Goal: Task Accomplishment & Management: Manage account settings

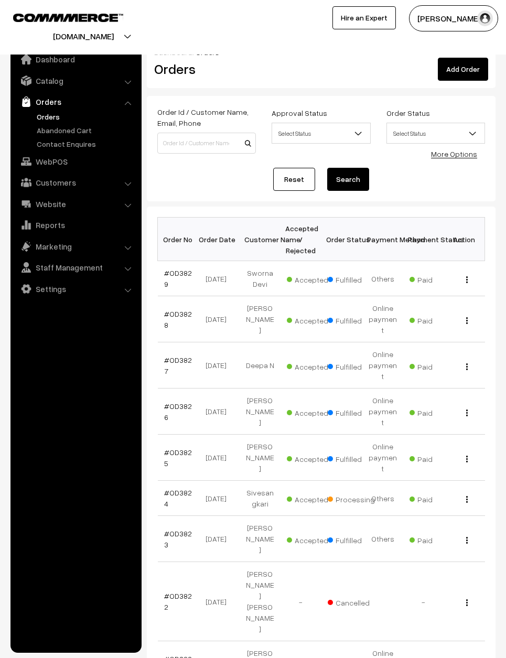
click at [54, 111] on link "Orders" at bounding box center [86, 116] width 104 height 11
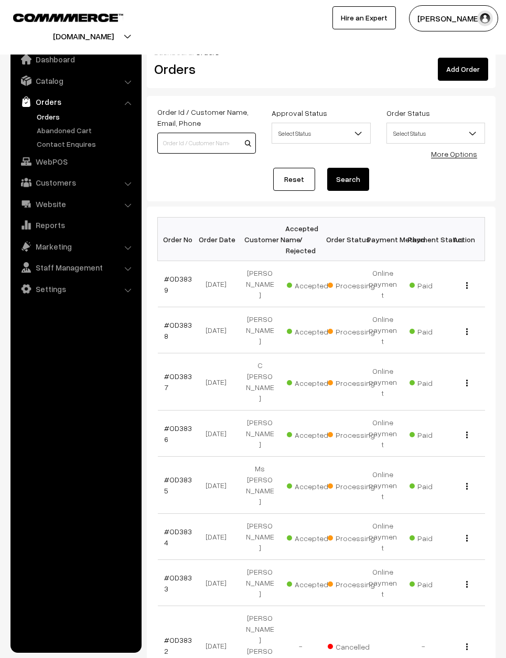
click at [200, 139] on input at bounding box center [206, 143] width 99 height 21
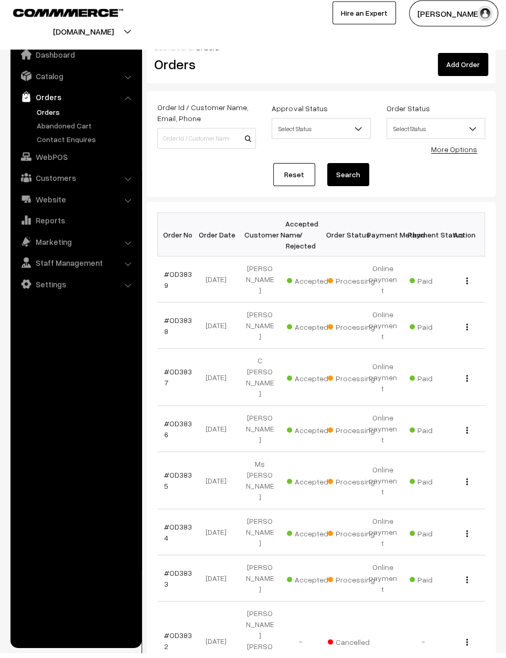
click at [182, 353] on td "#OD3837" at bounding box center [178, 381] width 41 height 57
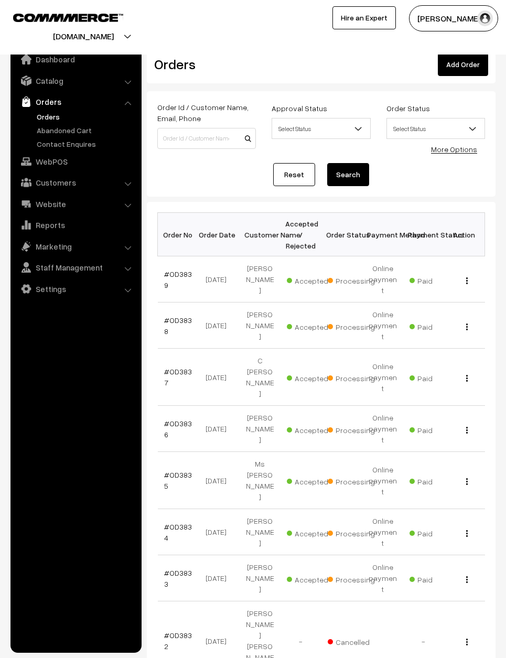
click at [471, 372] on div "View" at bounding box center [464, 377] width 28 height 11
click at [184, 366] on link "#OD3837" at bounding box center [178, 376] width 28 height 20
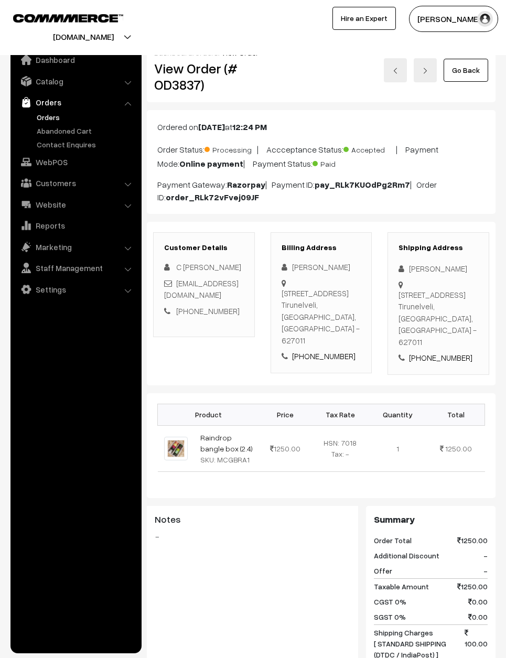
click at [472, 68] on link "Go Back" at bounding box center [465, 69] width 45 height 23
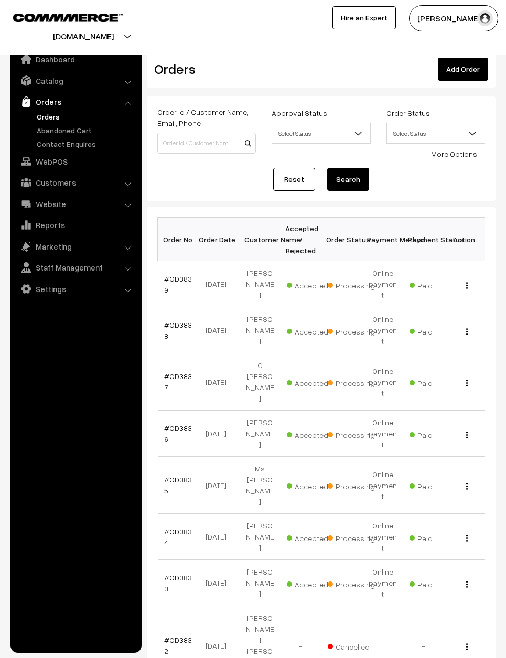
click at [182, 423] on link "#OD3836" at bounding box center [178, 433] width 28 height 20
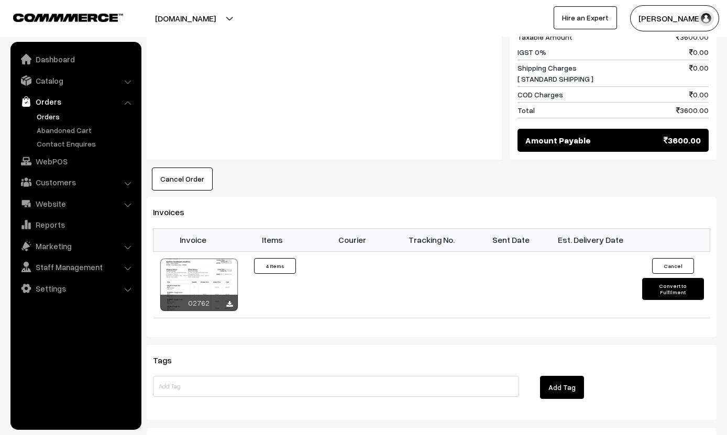
scroll to position [718, 0]
